Goal: Use online tool/utility: Utilize a website feature to perform a specific function

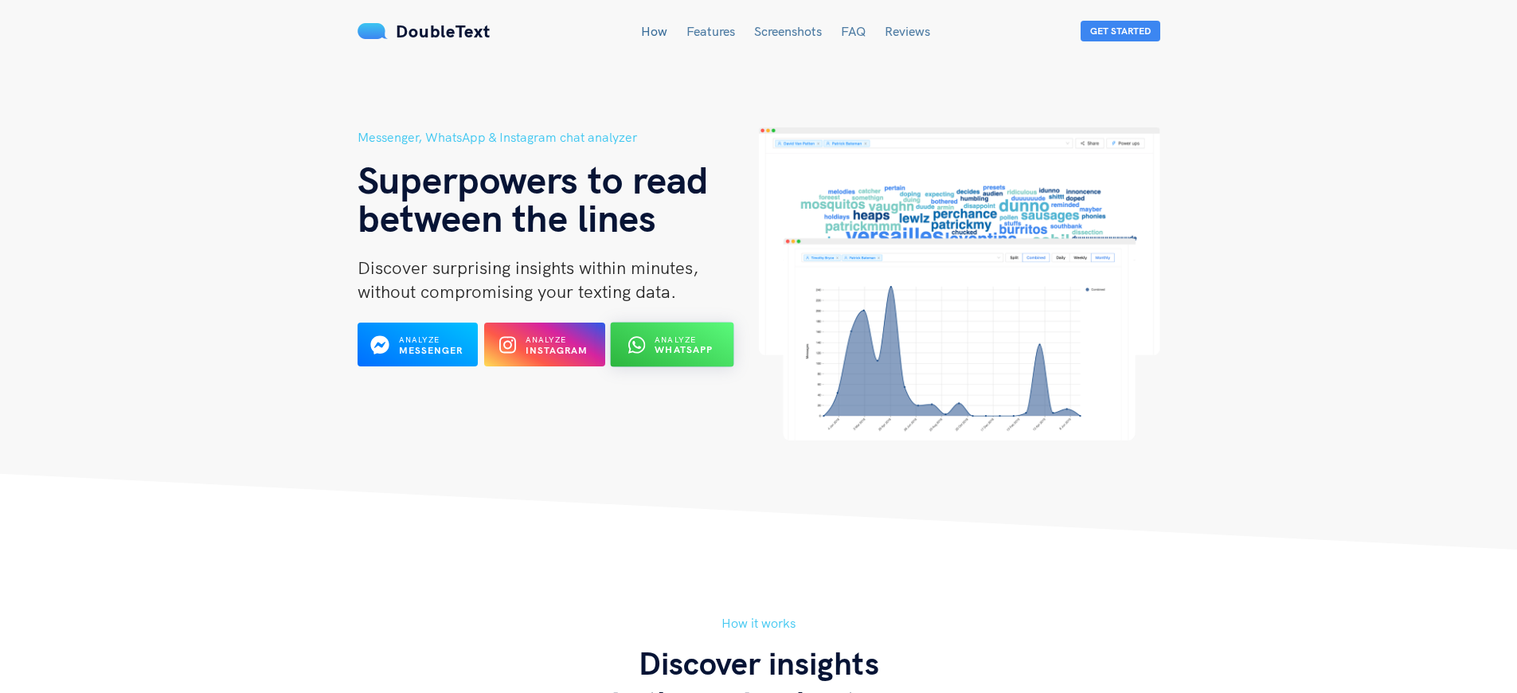
click at [683, 350] on b "WhatsApp" at bounding box center [685, 350] width 58 height 12
click at [558, 137] on h5 "Messenger, WhatsApp & Instagram chat analyzer" at bounding box center [558, 137] width 401 height 20
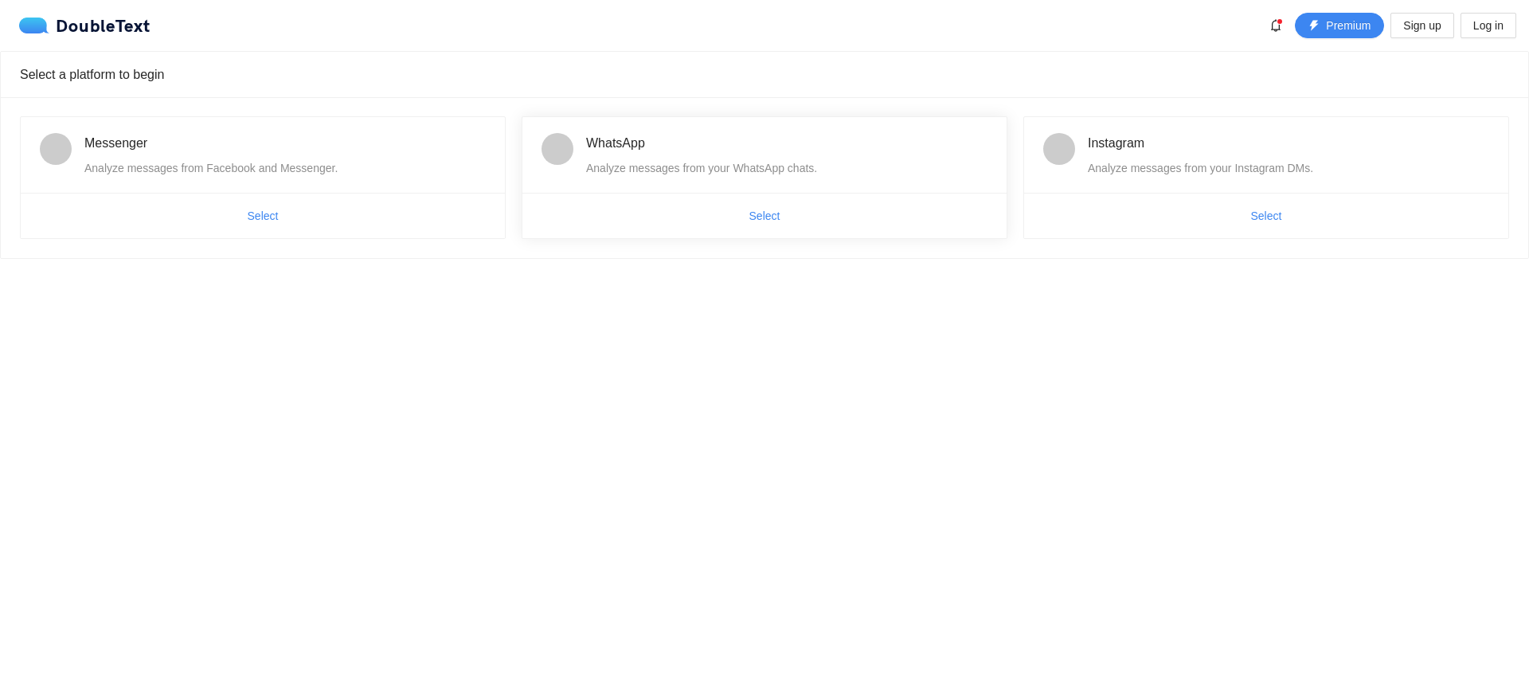
click at [615, 143] on span "WhatsApp" at bounding box center [615, 143] width 59 height 14
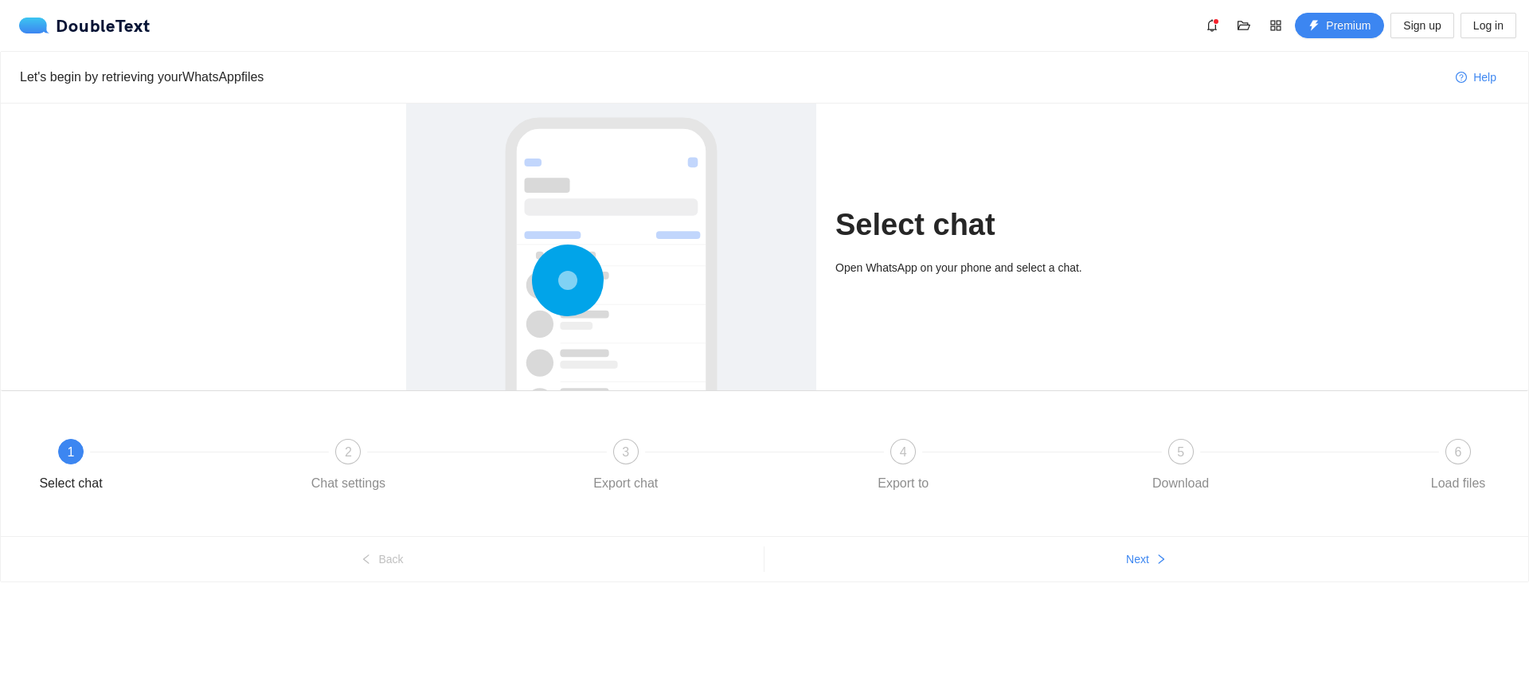
click at [731, 76] on div "Let's begin by retrieving your WhatsApp files" at bounding box center [731, 77] width 1423 height 20
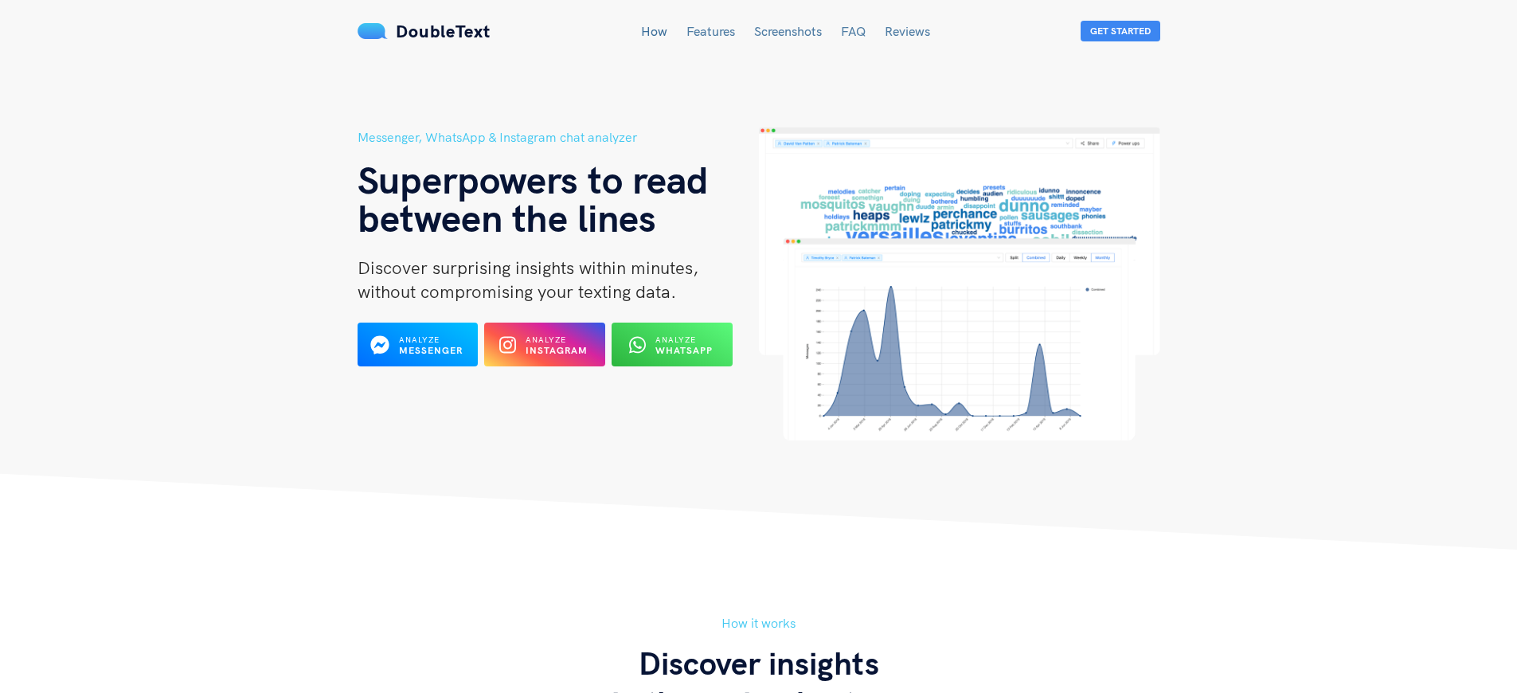
click at [558, 137] on h5 "Messenger, WhatsApp & Instagram chat analyzer" at bounding box center [558, 137] width 401 height 20
